Goal: Transaction & Acquisition: Purchase product/service

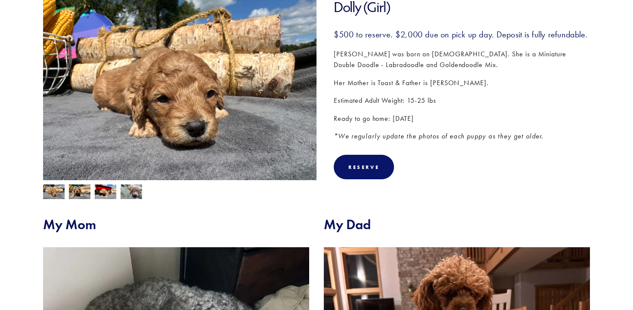
scroll to position [144, 0]
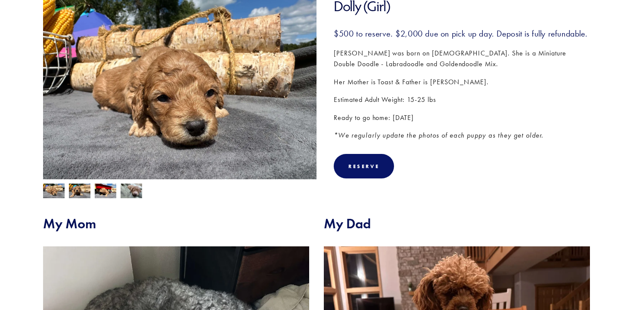
click at [59, 192] on img at bounding box center [54, 191] width 22 height 16
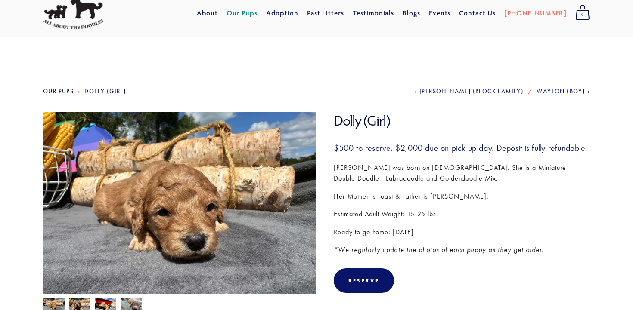
scroll to position [33, 0]
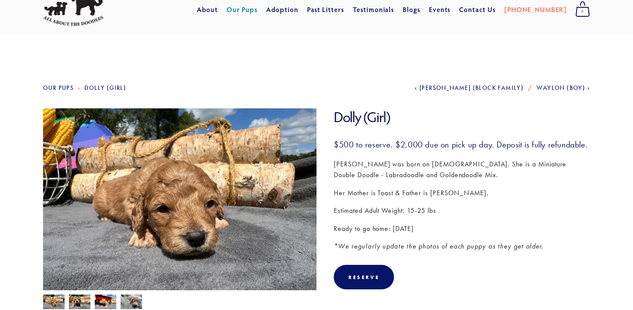
click at [75, 301] on img at bounding box center [80, 303] width 22 height 16
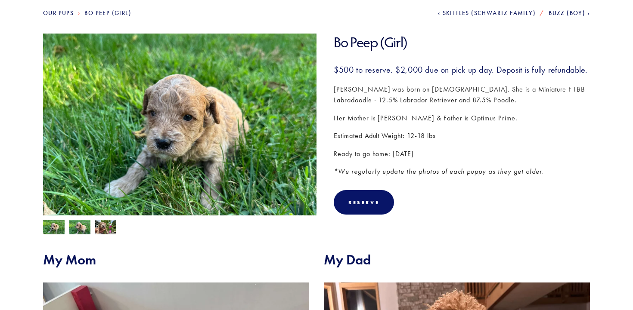
scroll to position [114, 0]
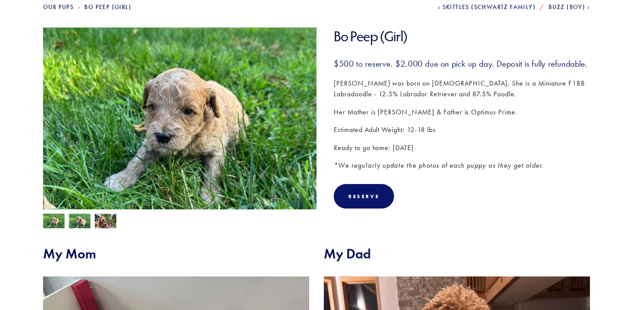
click at [78, 219] on img at bounding box center [80, 222] width 22 height 16
